Goal: Check status: Check status

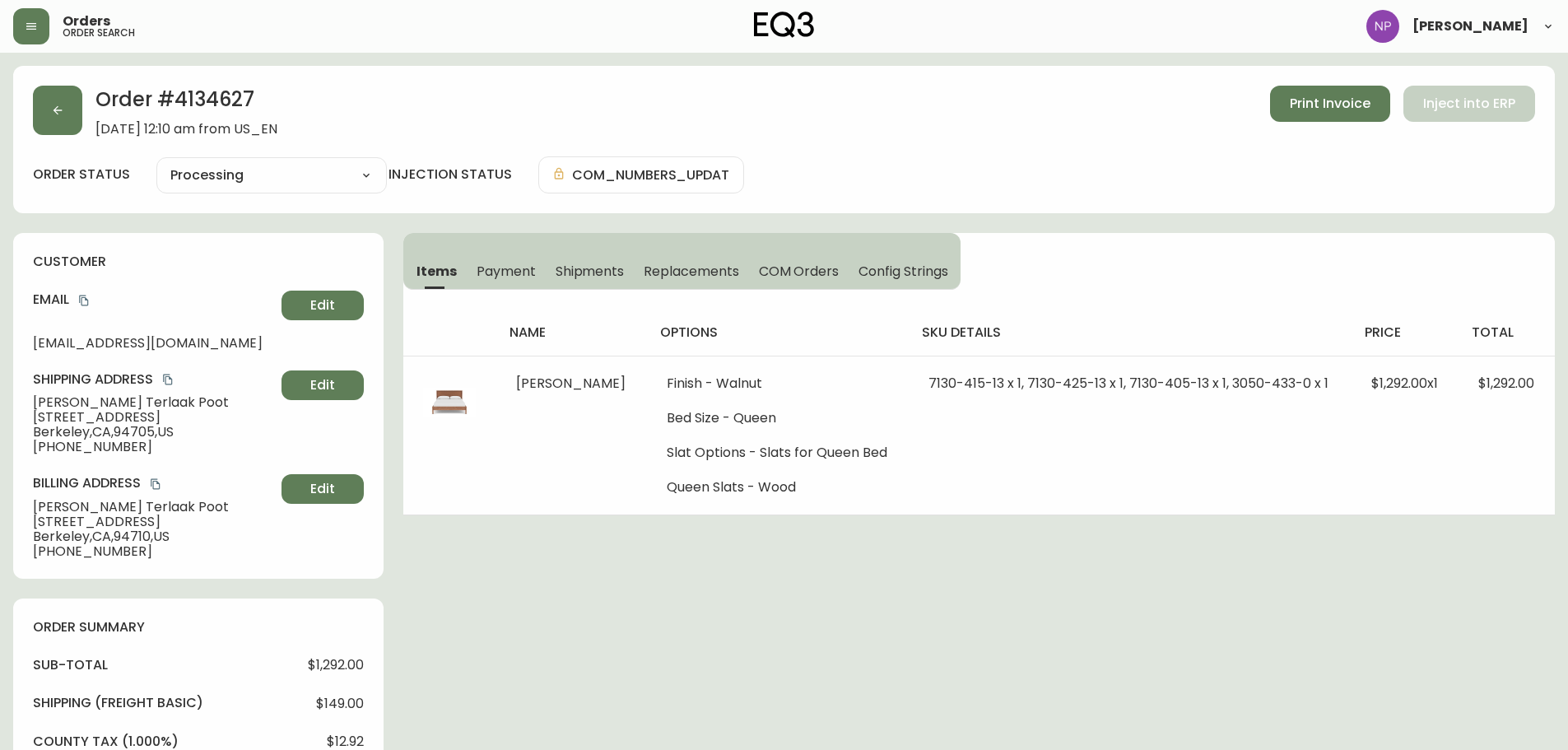
select select "PROCESSING"
click at [96, 127] on span "[DATE] 12:10 am from US_EN" at bounding box center [187, 129] width 182 height 15
click at [83, 125] on div "Order # 4134627 [DATE] 12:10 am from US_EN Print Invoice Inject into ERP" at bounding box center [784, 111] width 1502 height 51
click at [68, 125] on button "button" at bounding box center [57, 110] width 49 height 49
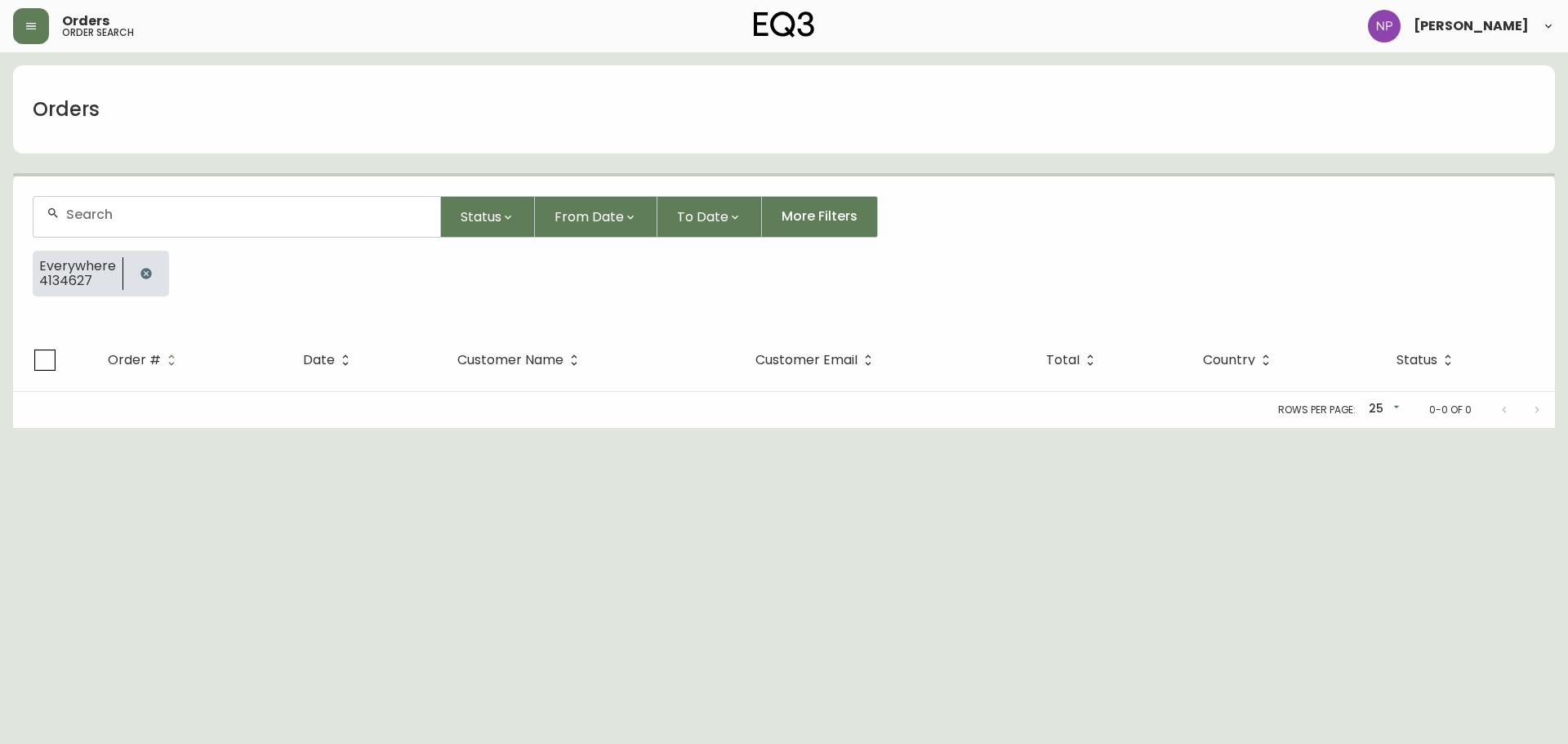
click at [127, 225] on div at bounding box center [237, 217] width 406 height 40
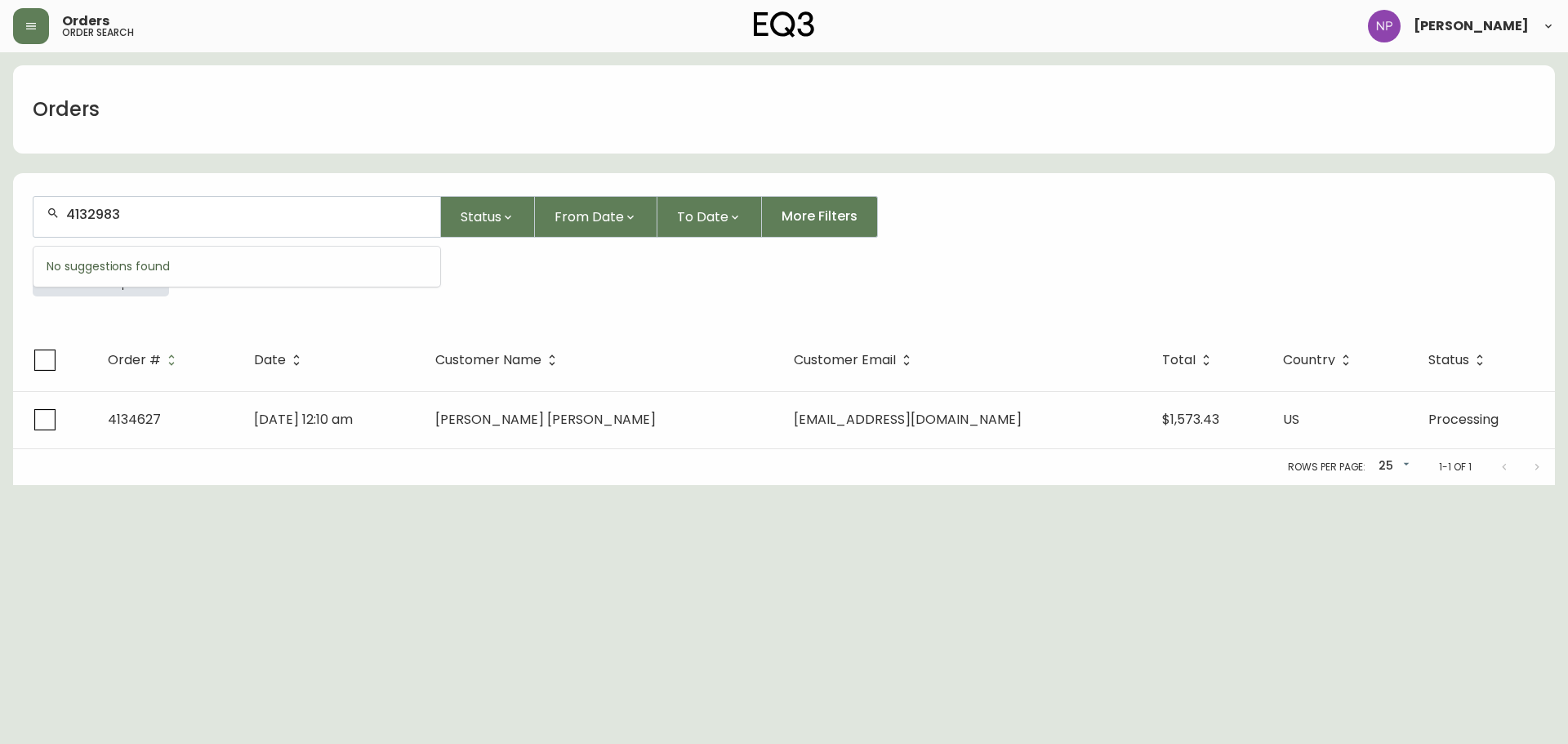
type input "4132983"
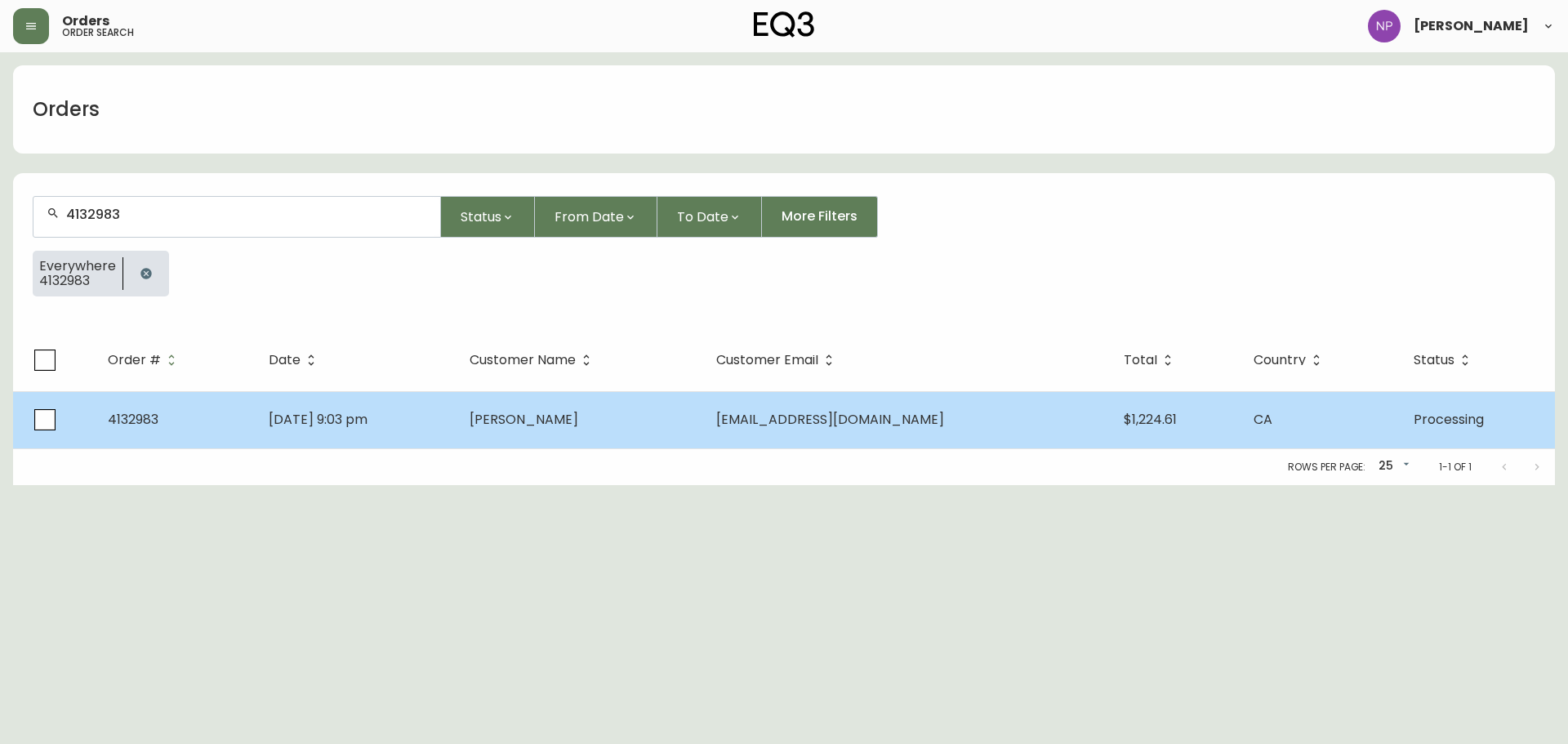
click at [576, 406] on td "[PERSON_NAME]" at bounding box center [580, 419] width 247 height 57
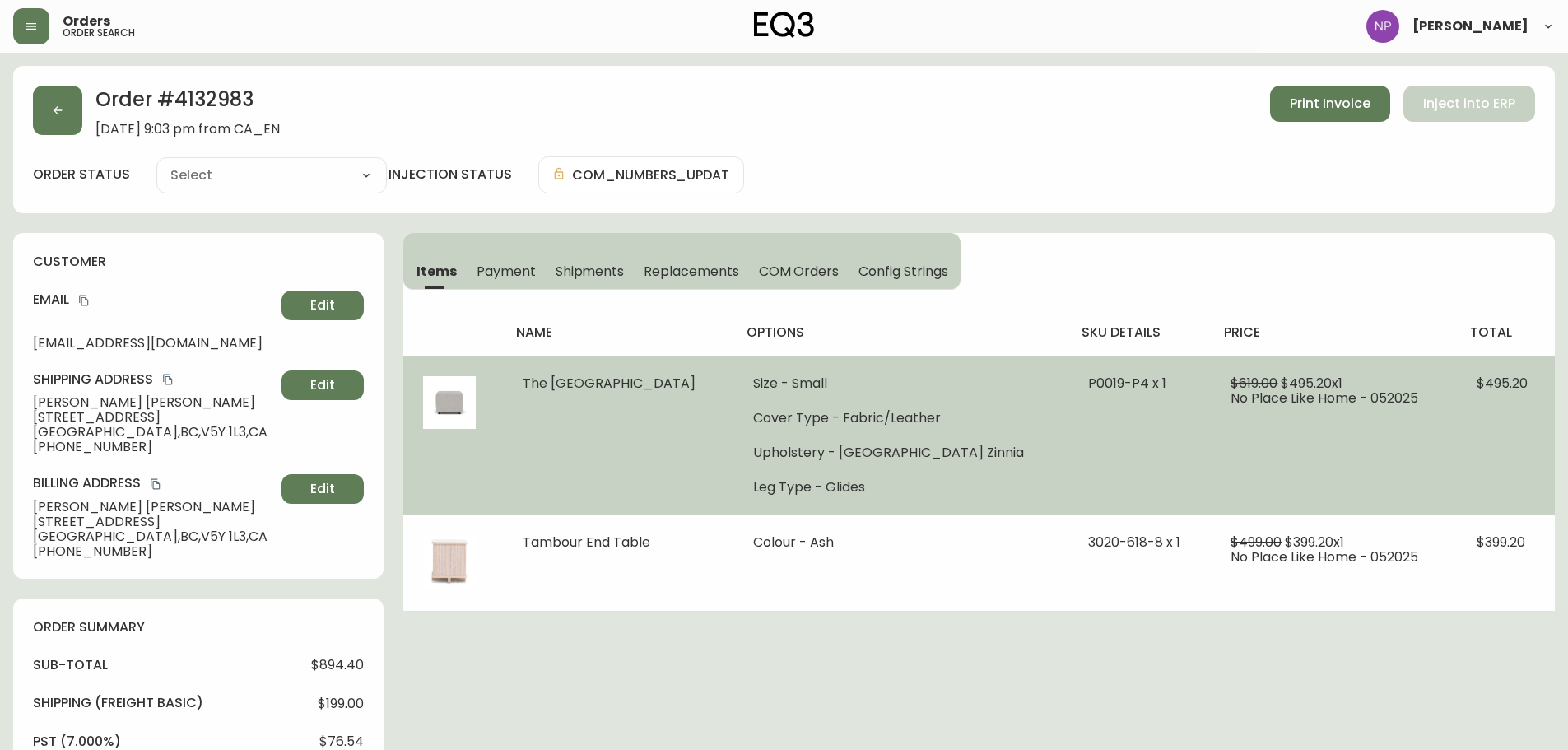
type input "Processing"
select select "PROCESSING"
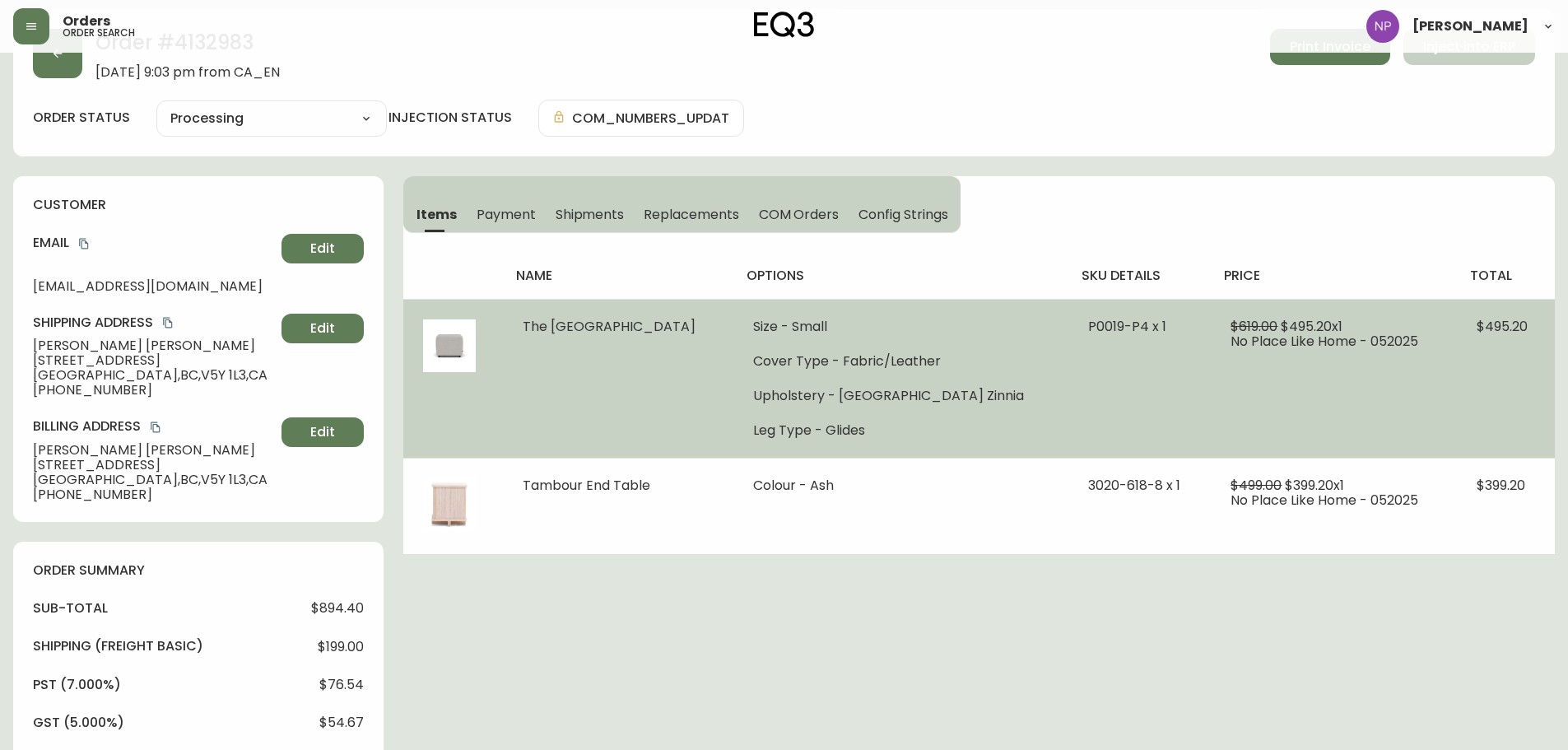
scroll to position [82, 0]
